Goal: Share content: Share content

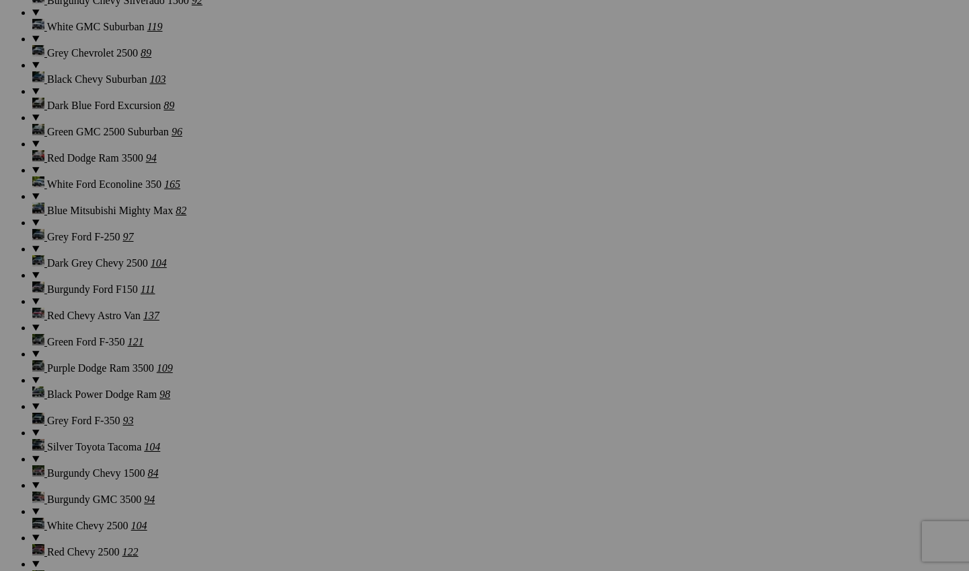
scroll to position [5103, 0]
drag, startPoint x: 371, startPoint y: 408, endPoint x: 228, endPoint y: 409, distance: 143.3
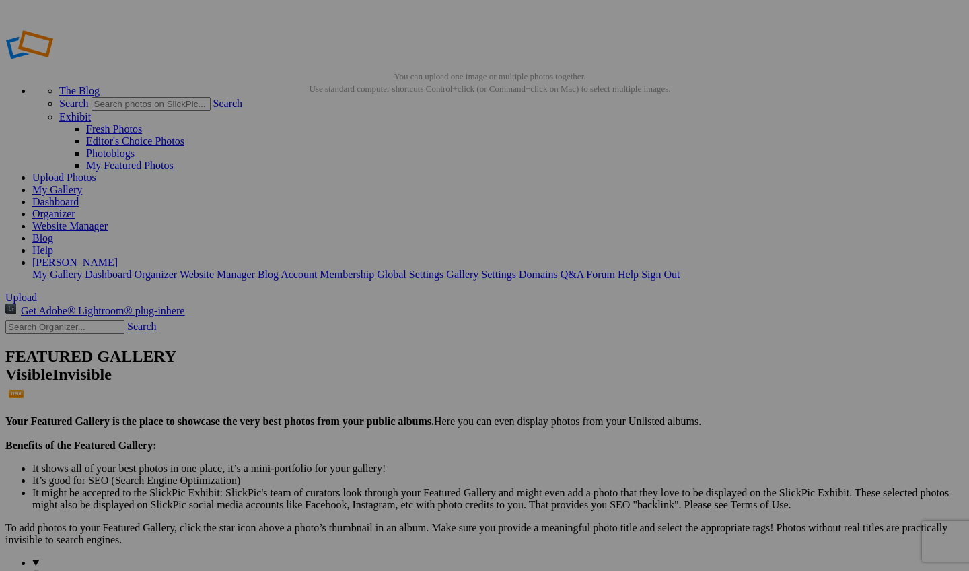
scroll to position [0, 0]
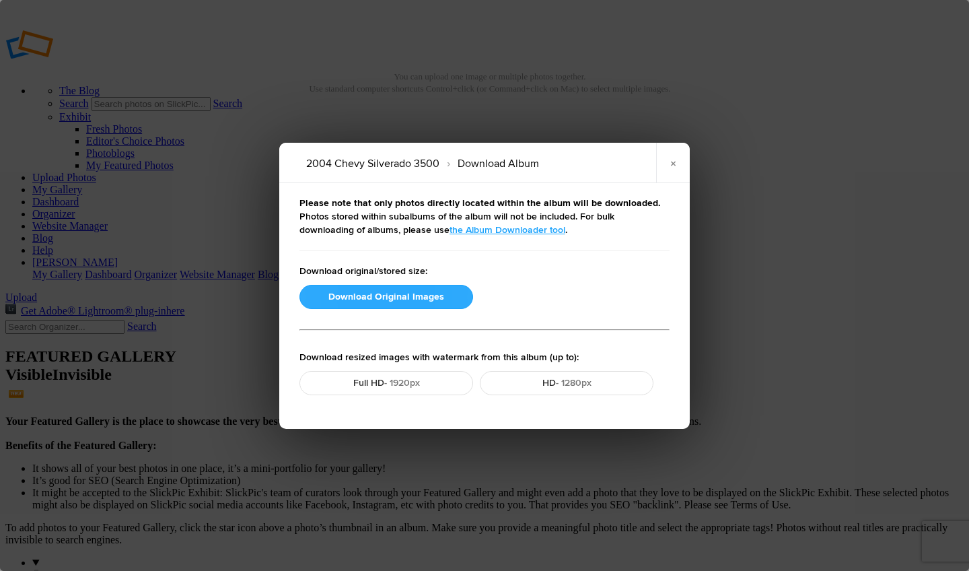
click at [404, 289] on button "Download Original Images" at bounding box center [386, 297] width 174 height 24
click at [404, 290] on button "Download Original Images" at bounding box center [386, 297] width 174 height 24
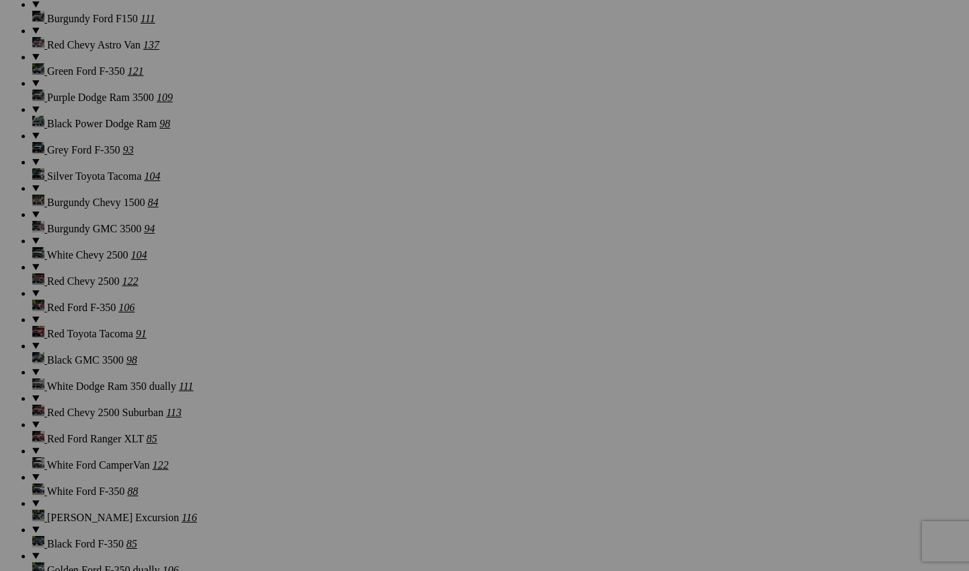
scroll to position [5398, 0]
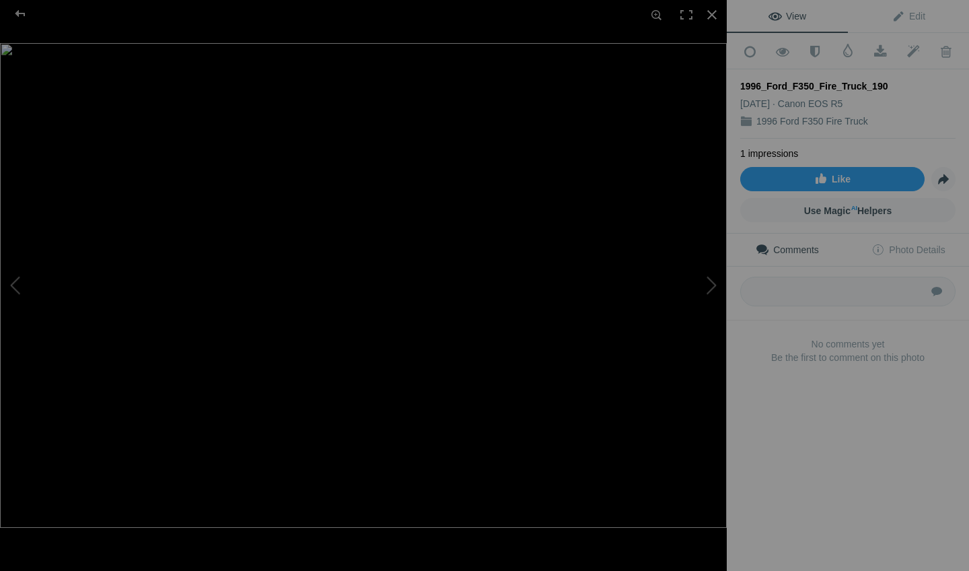
click at [253, 276] on img at bounding box center [363, 285] width 727 height 484
click at [720, 26] on div at bounding box center [712, 15] width 30 height 30
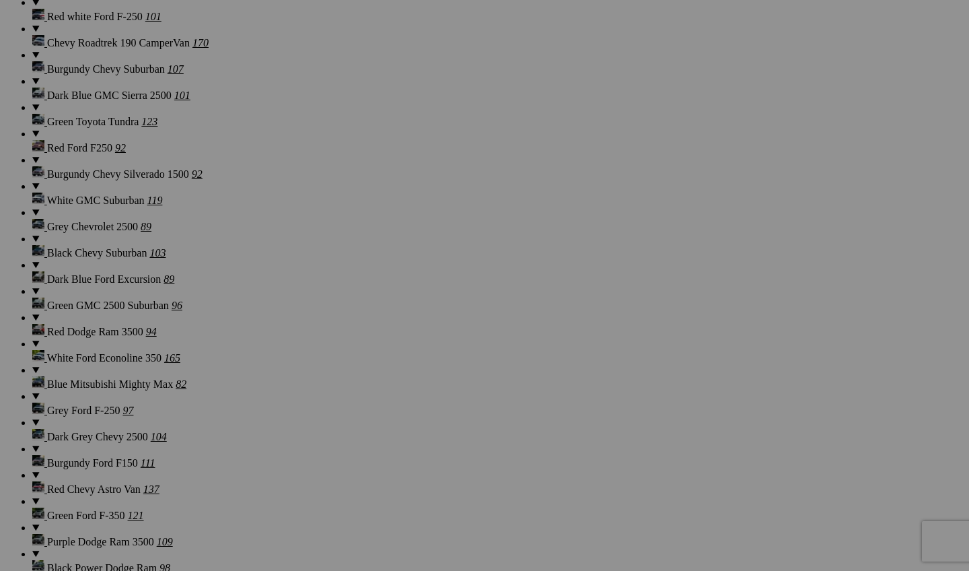
scroll to position [4925, 0]
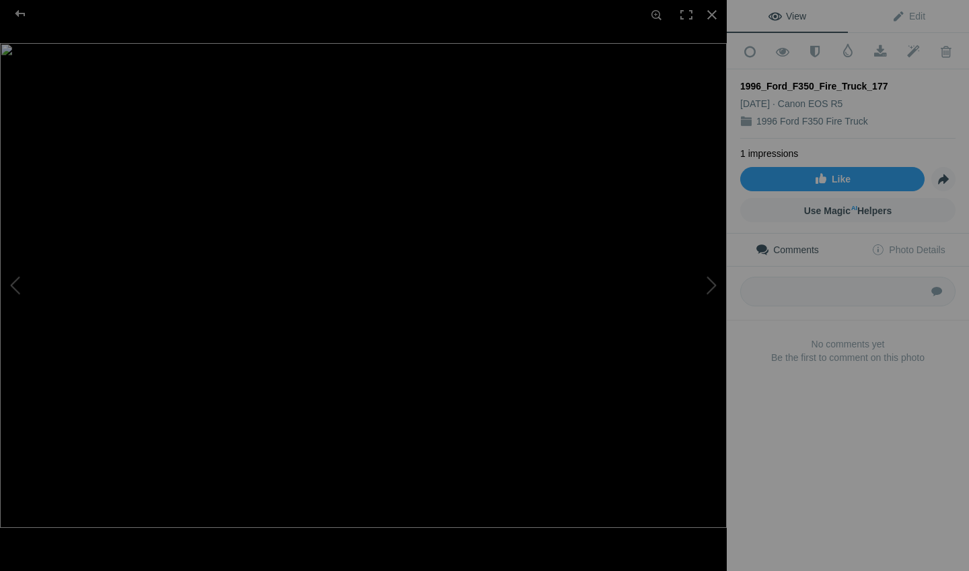
click at [454, 405] on img at bounding box center [363, 285] width 727 height 484
click at [716, 33] on img at bounding box center [238, 126] width 1709 height 1140
click at [715, 26] on div at bounding box center [712, 15] width 30 height 30
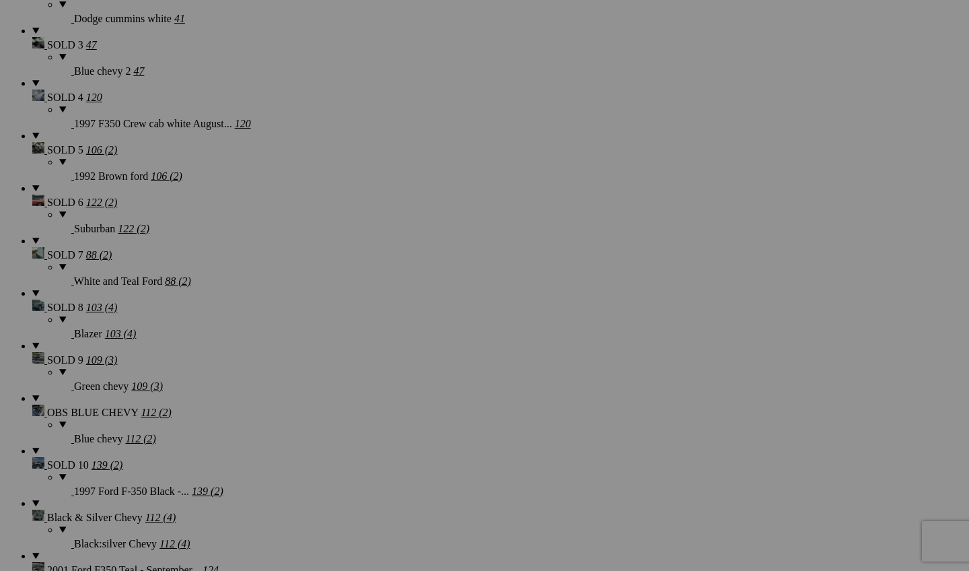
scroll to position [2112, 0]
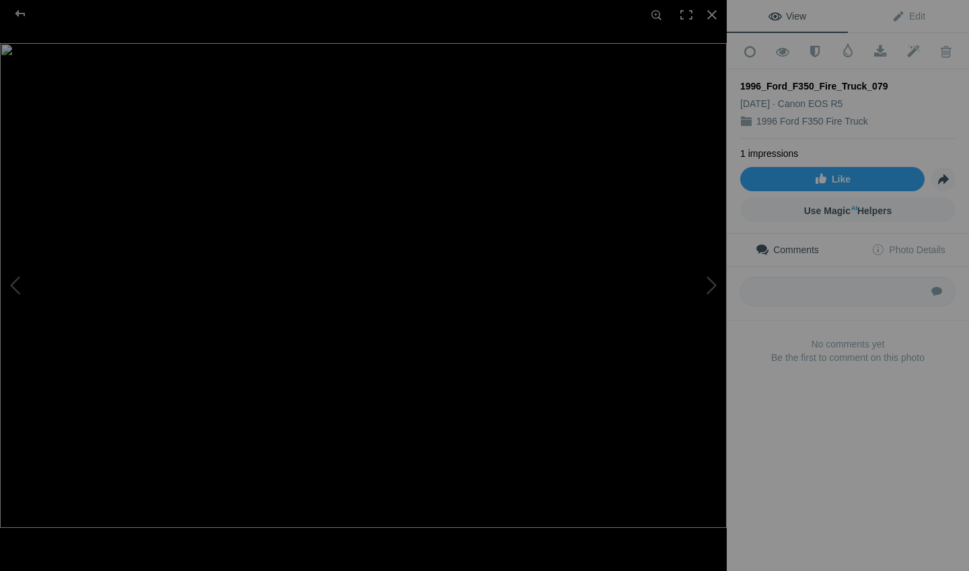
click at [417, 150] on img at bounding box center [363, 285] width 727 height 484
click at [417, 150] on img at bounding box center [285, 398] width 1709 height 1140
click at [196, 319] on img at bounding box center [363, 285] width 727 height 484
click at [196, 319] on img at bounding box center [588, 240] width 1709 height 1140
click at [715, 24] on div at bounding box center [712, 15] width 30 height 30
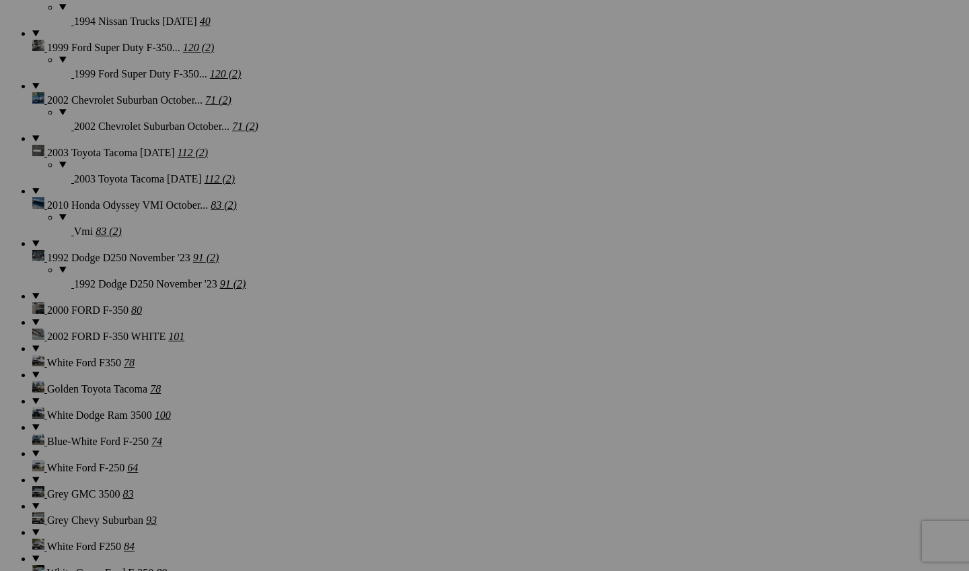
scroll to position [3778, 0]
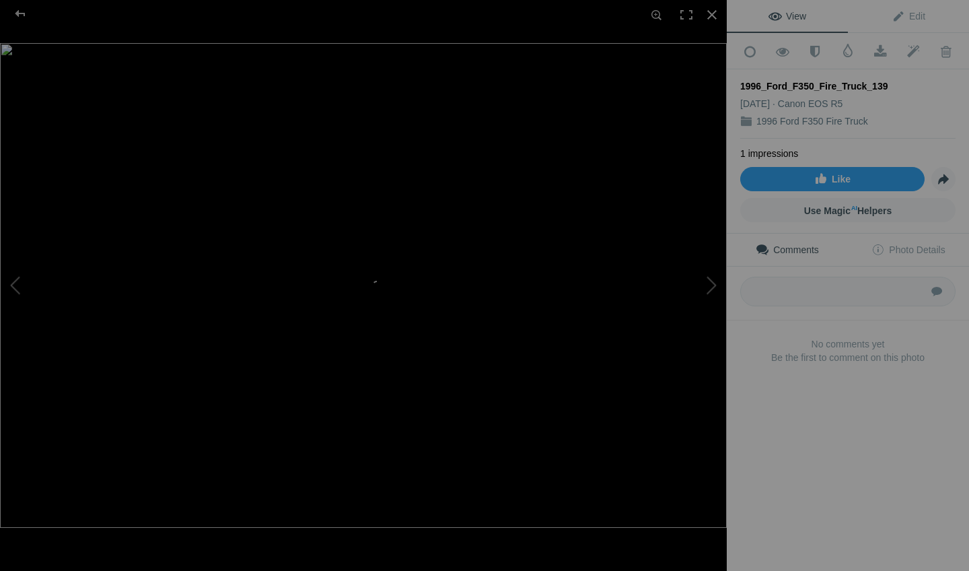
click at [464, 279] on img at bounding box center [363, 285] width 727 height 484
click at [717, 24] on div at bounding box center [712, 15] width 30 height 30
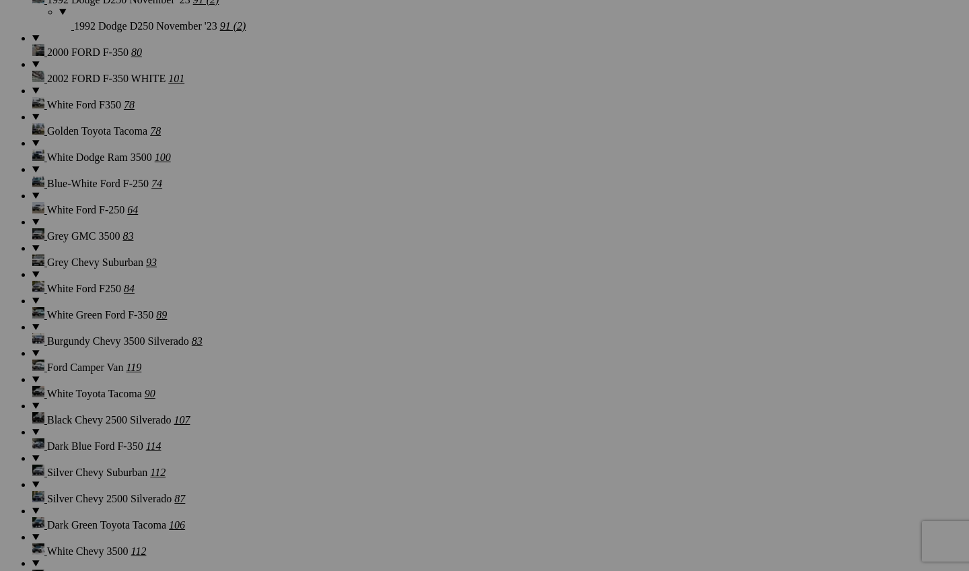
scroll to position [3963, 0]
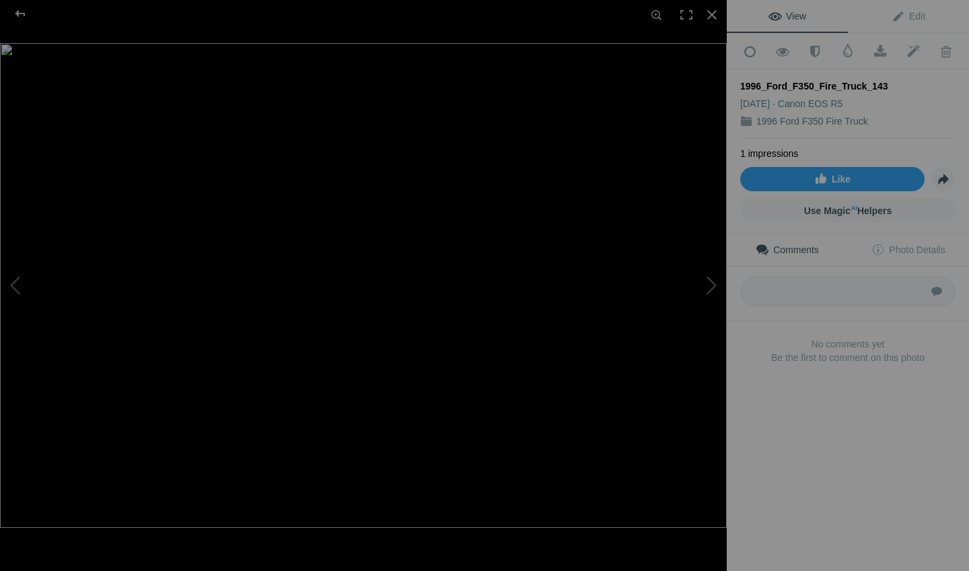
click at [488, 423] on img at bounding box center [363, 285] width 727 height 484
click at [488, 423] on img at bounding box center [195, 100] width 1709 height 1140
click at [176, 346] on img at bounding box center [363, 285] width 727 height 484
click at [243, 419] on img at bounding box center [616, 204] width 1709 height 1140
click at [714, 23] on div at bounding box center [712, 15] width 30 height 30
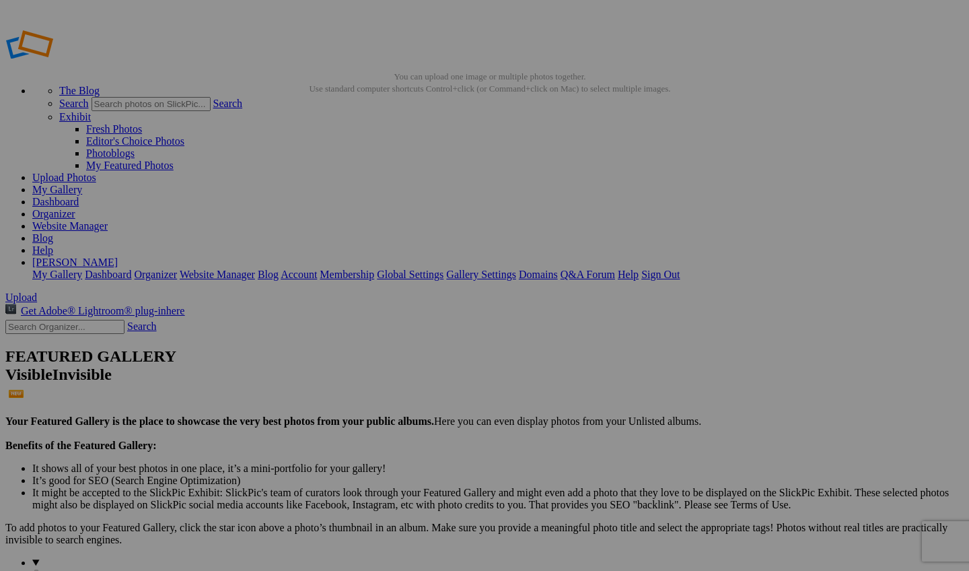
scroll to position [0, 0]
